Goal: Task Accomplishment & Management: Manage account settings

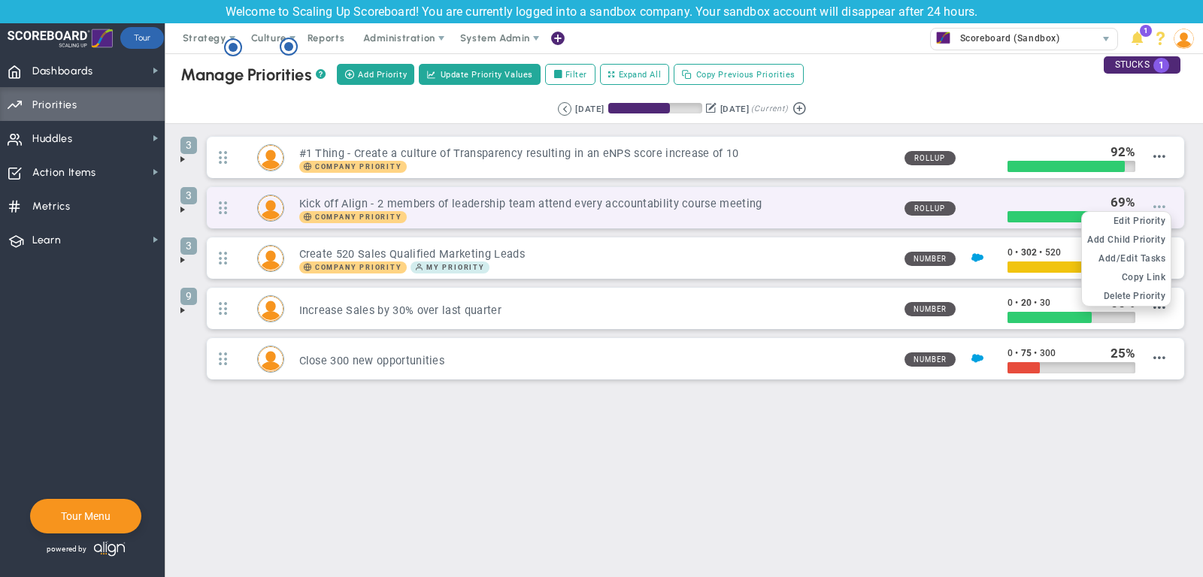
click at [1164, 206] on span at bounding box center [1159, 207] width 12 height 12
click at [1143, 295] on span "Delete Priority" at bounding box center [1134, 296] width 62 height 11
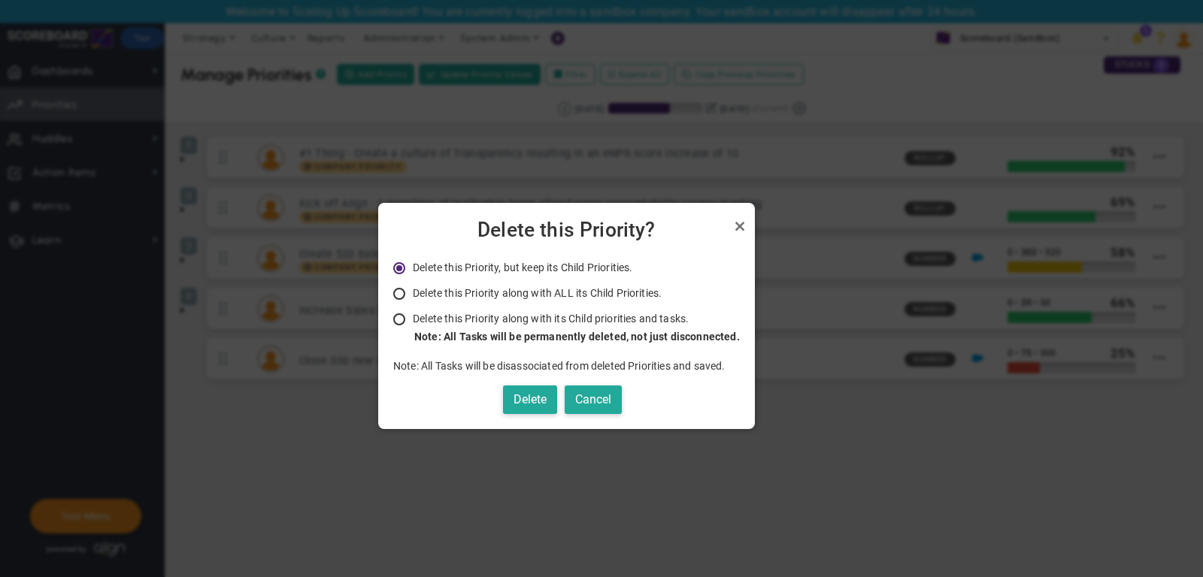
click at [495, 331] on strong "Note: All Tasks will be permanently deleted, not just disconnected." at bounding box center [576, 337] width 325 height 12
click at [412, 326] on input "Delete this Priority along with its Child priorities and tasks. Only Administra…" at bounding box center [404, 320] width 15 height 12
radio input "true"
radio input "false"
click at [524, 412] on button "Delete" at bounding box center [530, 400] width 54 height 29
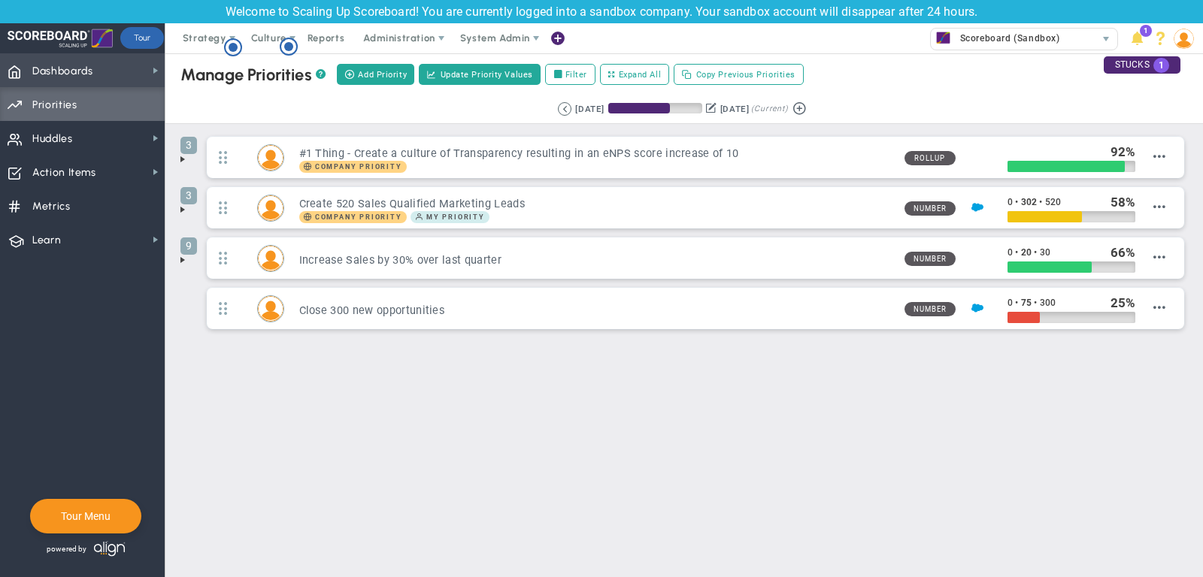
click at [107, 80] on span "Dashboards Dashboards" at bounding box center [82, 70] width 165 height 34
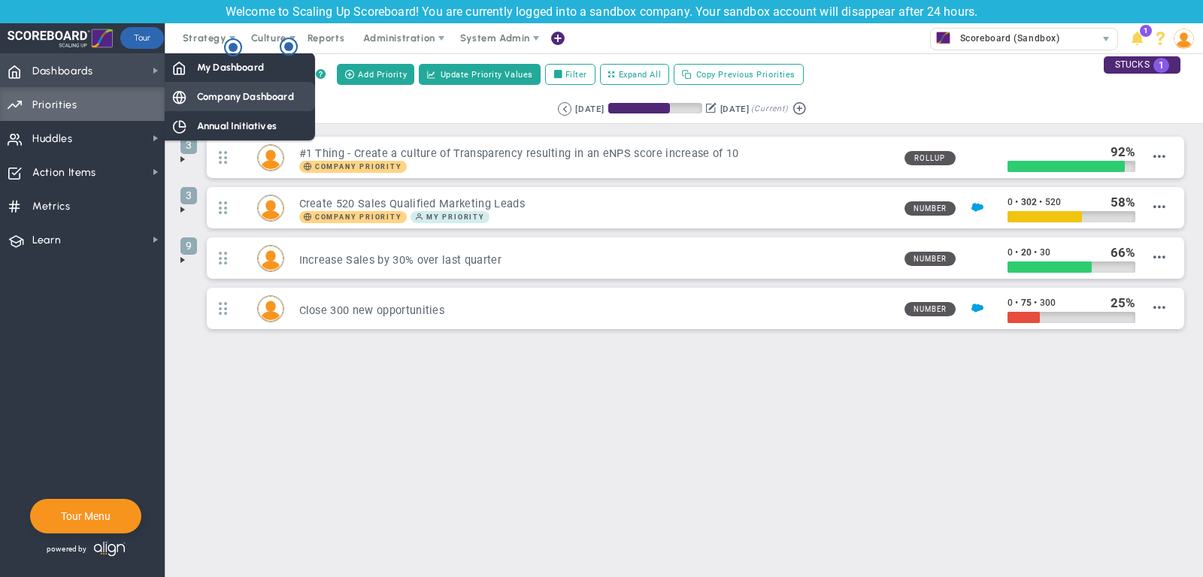
click at [283, 104] on div "Company Dashboard" at bounding box center [240, 96] width 150 height 29
